Goal: Task Accomplishment & Management: Complete application form

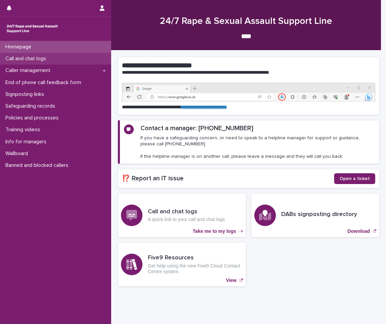
click at [31, 56] on p "Call and chat logs" at bounding box center [27, 59] width 49 height 6
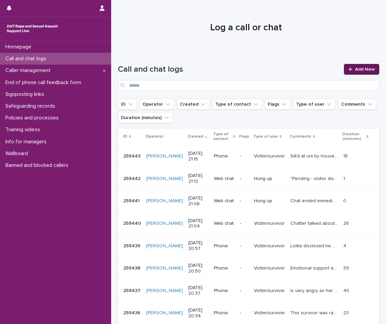
click at [369, 71] on span "Add New" at bounding box center [365, 69] width 20 height 5
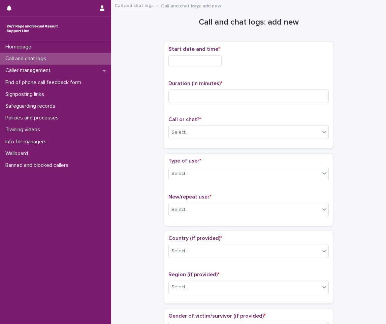
click at [209, 57] on input "text" at bounding box center [194, 61] width 53 height 12
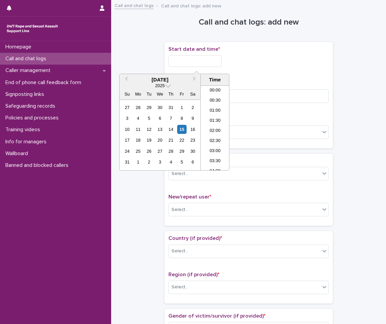
scroll to position [387, 0]
click at [212, 119] on li "20:30" at bounding box center [215, 118] width 29 height 10
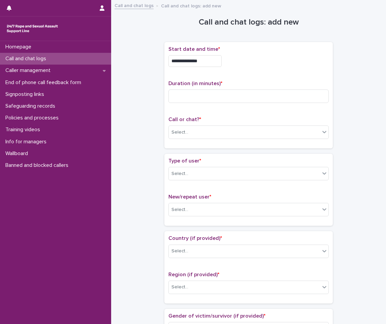
click at [209, 61] on input "**********" at bounding box center [194, 61] width 53 height 12
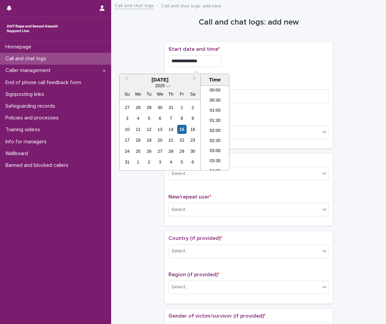
scroll to position [377, 0]
type input "**********"
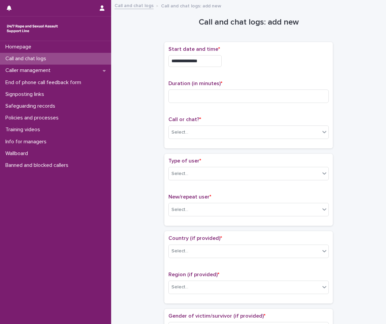
click at [288, 85] on p "Duration (in minutes) *" at bounding box center [248, 83] width 160 height 6
click at [266, 106] on div "Duration (in minutes) *" at bounding box center [248, 94] width 160 height 28
click at [255, 101] on input at bounding box center [248, 96] width 160 height 13
click at [183, 130] on div "Select..." at bounding box center [179, 132] width 17 height 7
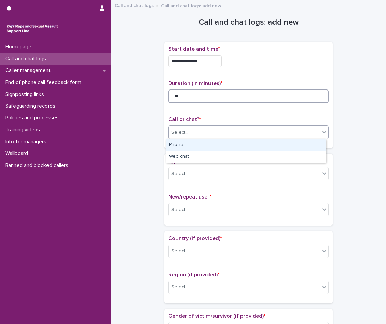
click at [191, 102] on input "**" at bounding box center [248, 96] width 160 height 13
type input "**"
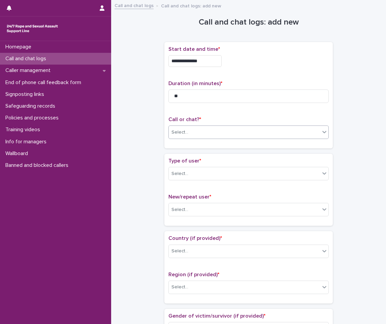
click at [168, 131] on div "Select..." at bounding box center [248, 132] width 160 height 13
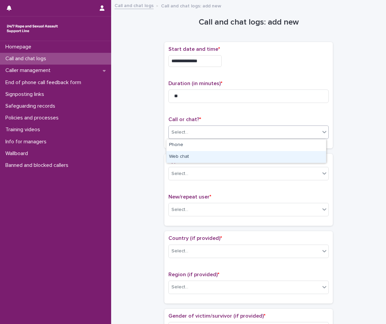
click at [184, 157] on div "Web chat" at bounding box center [246, 157] width 160 height 12
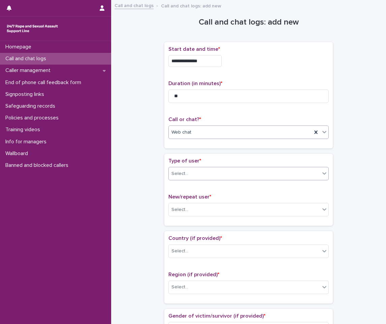
click at [187, 174] on div "Select..." at bounding box center [244, 173] width 151 height 11
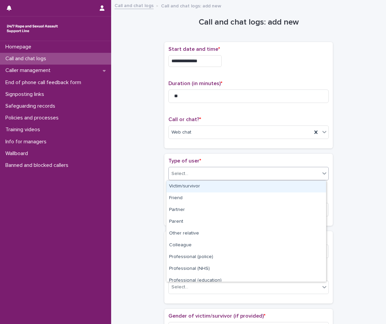
click at [190, 184] on div "Victim/survivor" at bounding box center [246, 187] width 160 height 12
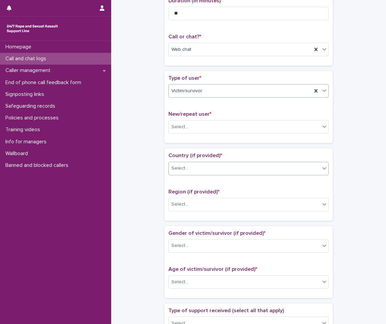
scroll to position [101, 0]
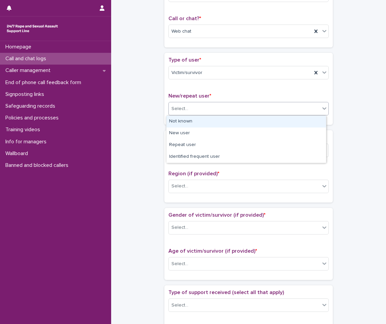
click at [205, 112] on div "Select..." at bounding box center [244, 108] width 151 height 11
click at [195, 123] on div "Not known" at bounding box center [246, 122] width 160 height 12
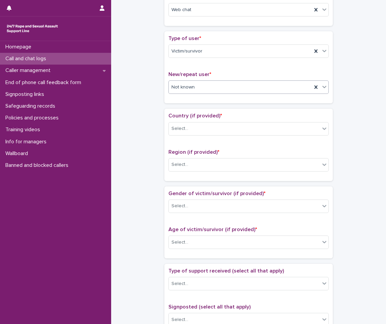
scroll to position [135, 0]
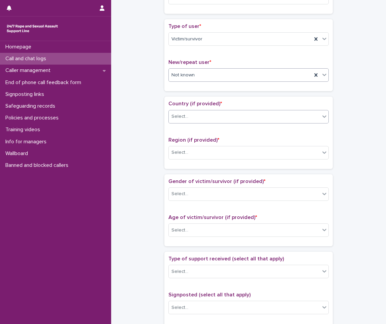
click at [195, 122] on div "Select..." at bounding box center [244, 116] width 151 height 11
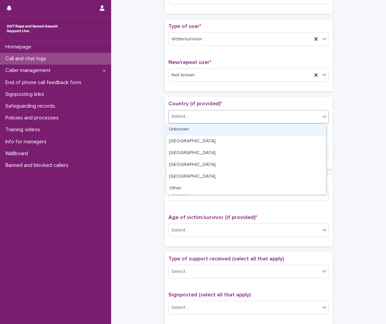
click at [191, 130] on div "Unknown" at bounding box center [246, 130] width 160 height 12
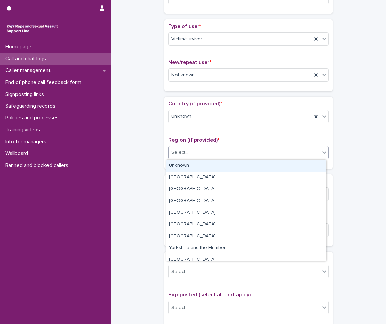
click at [187, 148] on div "Select..." at bounding box center [244, 152] width 151 height 11
click at [187, 166] on div "Unknown" at bounding box center [246, 166] width 160 height 12
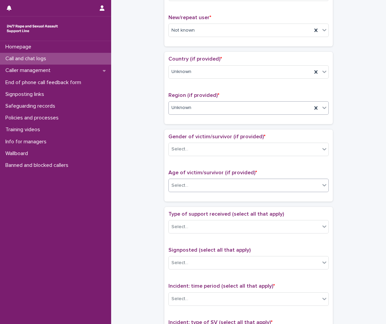
scroll to position [202, 0]
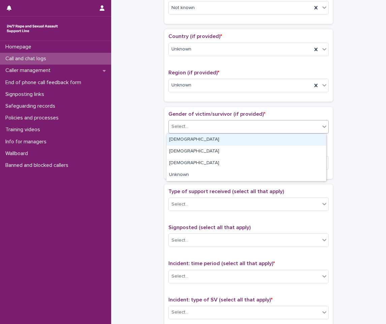
click at [190, 128] on div "Select..." at bounding box center [244, 126] width 151 height 11
click at [189, 137] on div "[DEMOGRAPHIC_DATA]" at bounding box center [246, 140] width 160 height 12
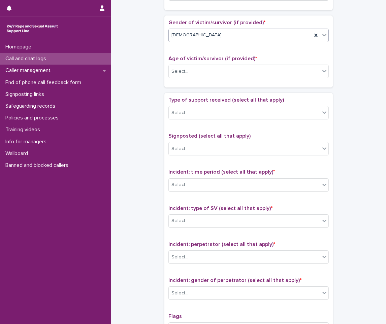
scroll to position [303, 0]
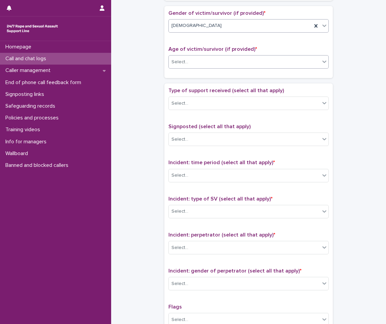
click at [204, 62] on div "Select..." at bounding box center [244, 62] width 151 height 11
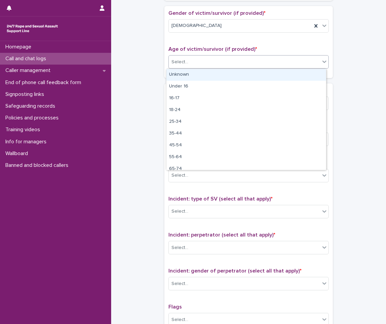
click at [195, 77] on div "Unknown" at bounding box center [246, 75] width 160 height 12
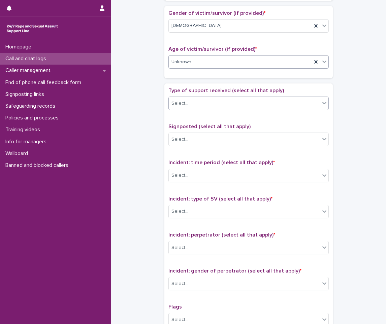
click at [193, 101] on div "Select..." at bounding box center [244, 103] width 151 height 11
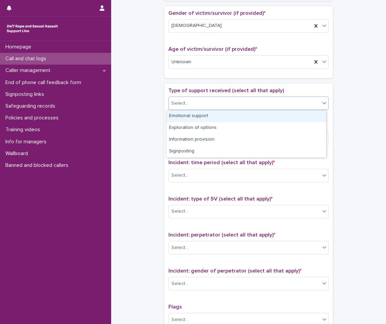
click at [192, 114] on div "Emotional support" at bounding box center [246, 116] width 160 height 12
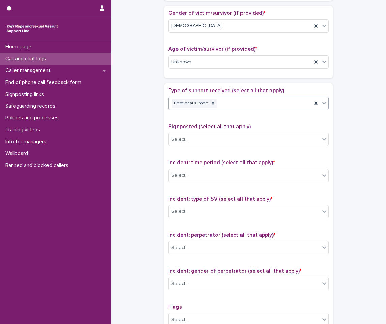
click at [232, 105] on div "Emotional support" at bounding box center [240, 104] width 143 height 12
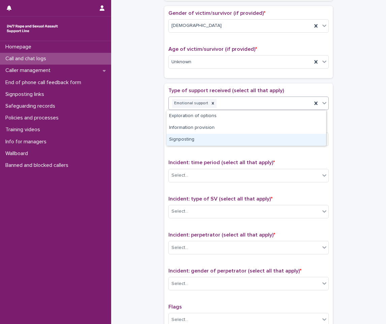
click at [200, 135] on div "Signposting" at bounding box center [246, 140] width 160 height 12
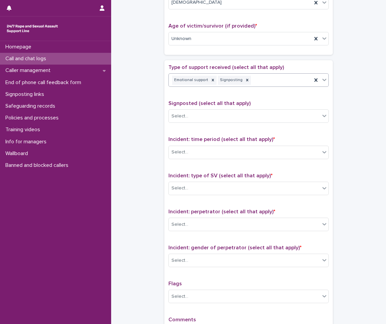
scroll to position [337, 0]
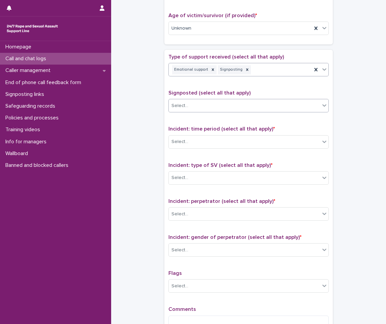
click at [207, 106] on div "Select..." at bounding box center [244, 105] width 151 height 11
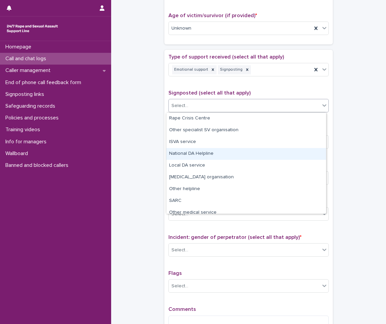
scroll to position [40, 0]
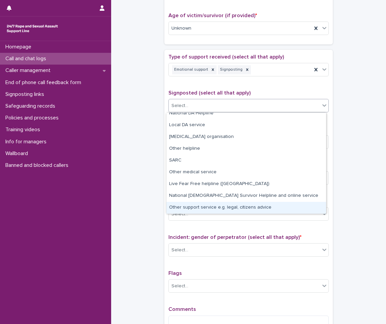
click at [204, 202] on div "Other support service e.g. legal, citizens advice" at bounding box center [246, 208] width 160 height 12
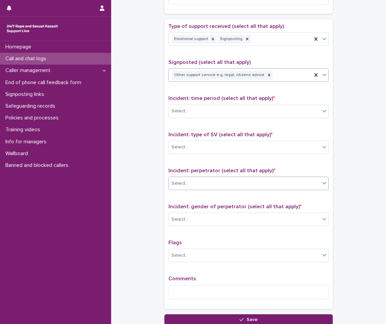
scroll to position [404, 0]
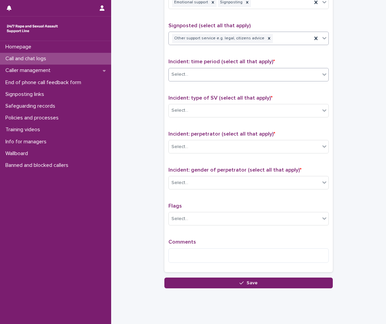
click at [221, 80] on div "Select..." at bounding box center [244, 74] width 151 height 11
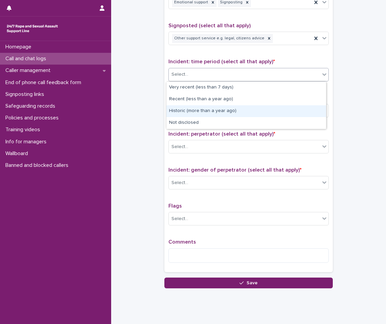
click at [188, 110] on div "Historic (more than a year ago)" at bounding box center [246, 111] width 160 height 12
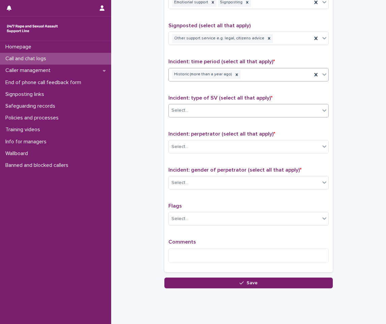
click at [194, 104] on div "Select..." at bounding box center [248, 110] width 160 height 13
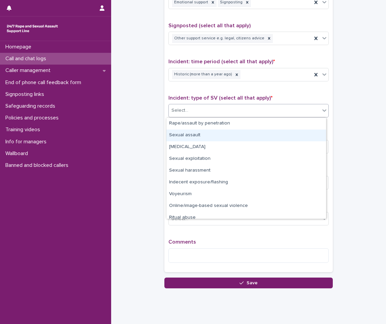
click at [202, 135] on div "Sexual assault" at bounding box center [246, 136] width 160 height 12
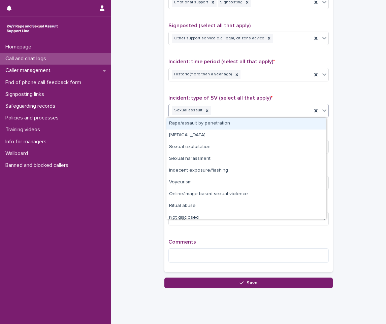
click at [226, 114] on div "Sexual assault" at bounding box center [240, 111] width 143 height 12
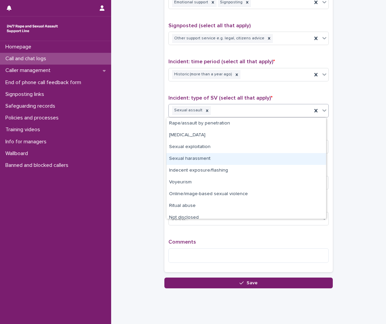
drag, startPoint x: 221, startPoint y: 126, endPoint x: 212, endPoint y: 159, distance: 34.1
click at [212, 159] on div "Sexual harassment" at bounding box center [246, 159] width 160 height 12
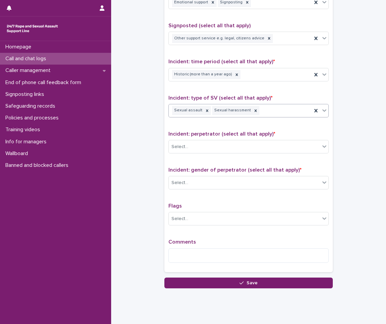
click at [273, 113] on div "Sexual assault Sexual harassment" at bounding box center [240, 111] width 143 height 12
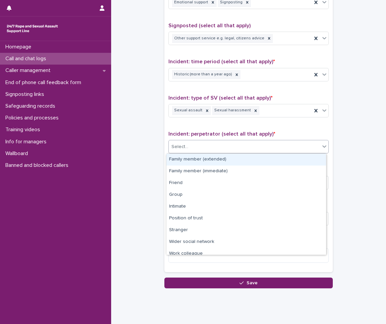
click at [184, 149] on div "Select..." at bounding box center [179, 146] width 17 height 7
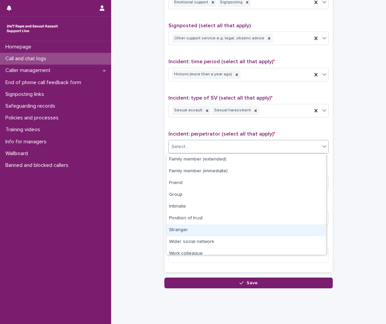
click at [189, 231] on div "Stranger" at bounding box center [246, 231] width 160 height 12
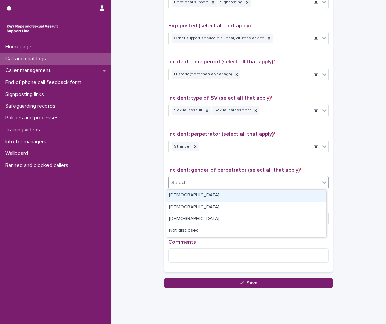
click at [197, 186] on div "Select..." at bounding box center [244, 182] width 151 height 11
click at [191, 197] on div "[DEMOGRAPHIC_DATA]" at bounding box center [246, 196] width 160 height 12
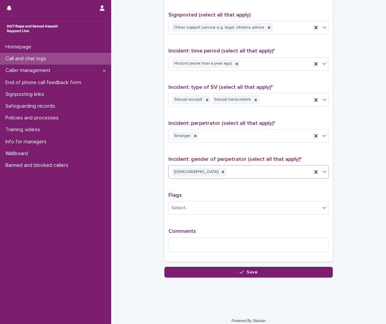
scroll to position [421, 0]
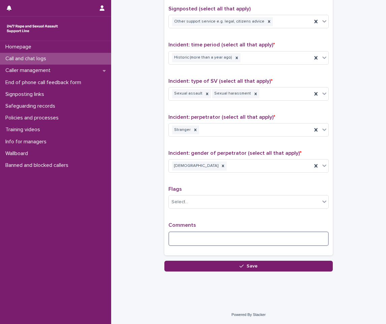
click at [192, 235] on textarea at bounding box center [248, 239] width 160 height 14
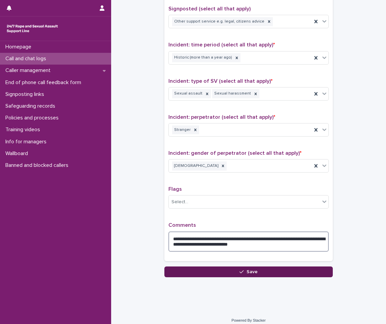
type textarea "**********"
click at [176, 271] on button "Save" at bounding box center [248, 272] width 168 height 11
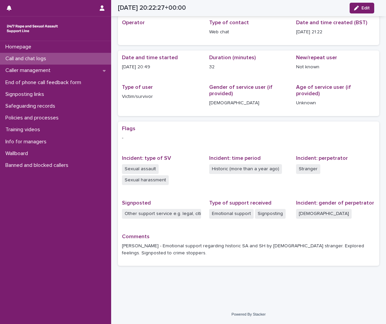
scroll to position [25, 0]
